Goal: Information Seeking & Learning: Learn about a topic

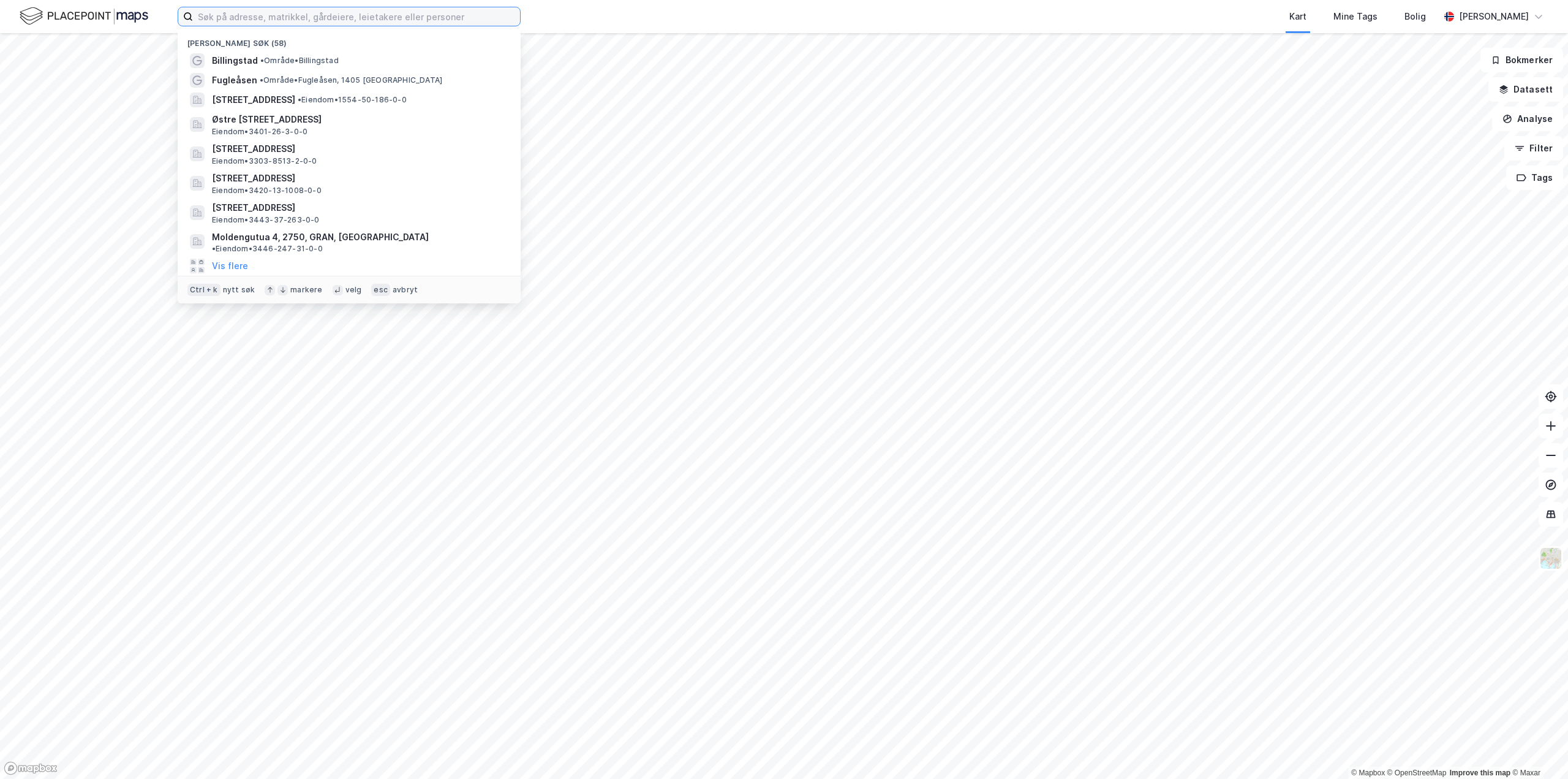
click at [407, 16] on input at bounding box center [356, 16] width 327 height 18
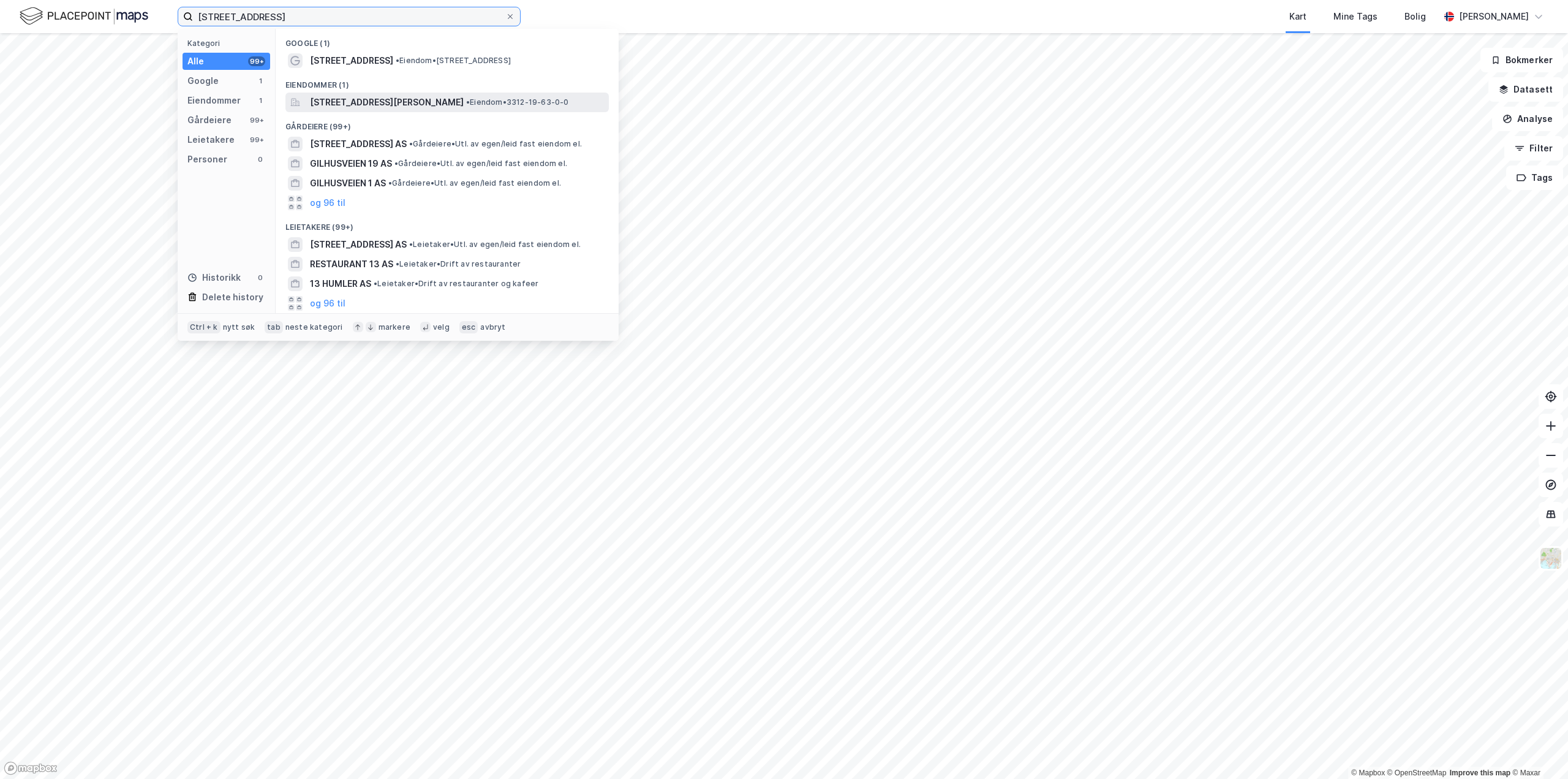
type input "[STREET_ADDRESS]"
click at [370, 101] on span "[STREET_ADDRESS][PERSON_NAME]" at bounding box center [386, 102] width 153 height 15
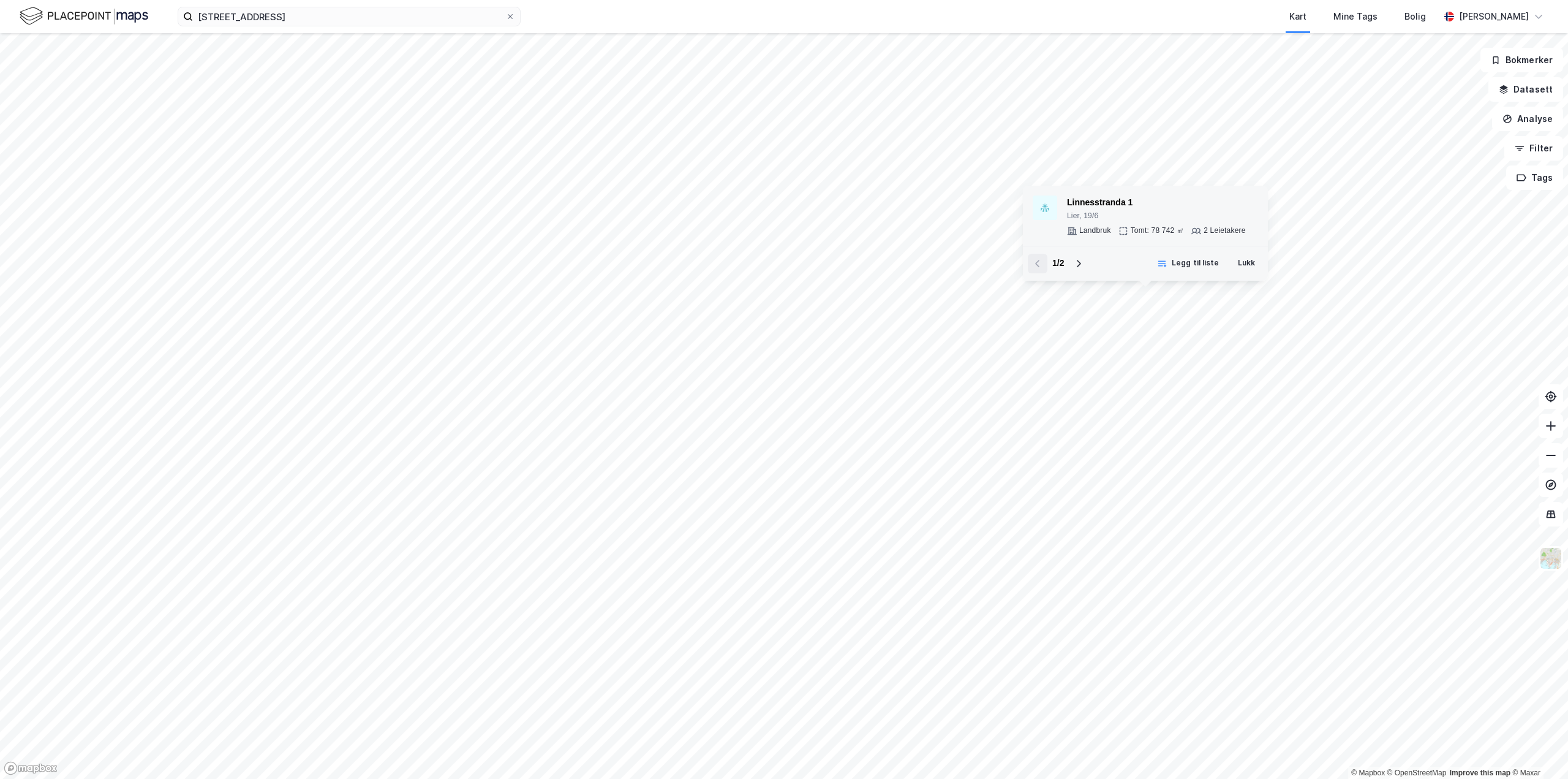
click at [1108, 209] on div "Linnesstranda 1" at bounding box center [1156, 203] width 179 height 15
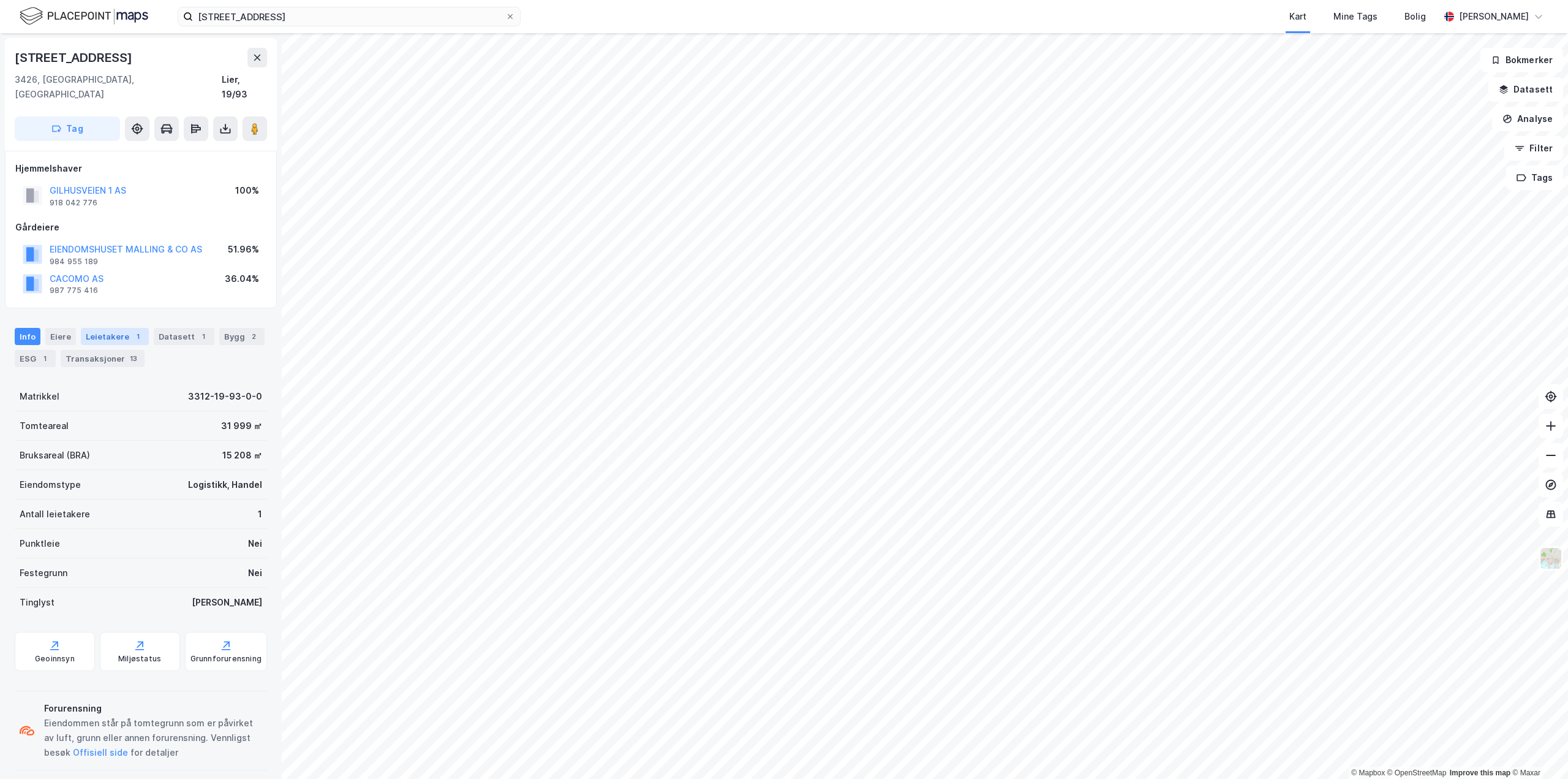
click at [109, 328] on div "Leietakere 1" at bounding box center [115, 336] width 68 height 17
